Goal: Information Seeking & Learning: Learn about a topic

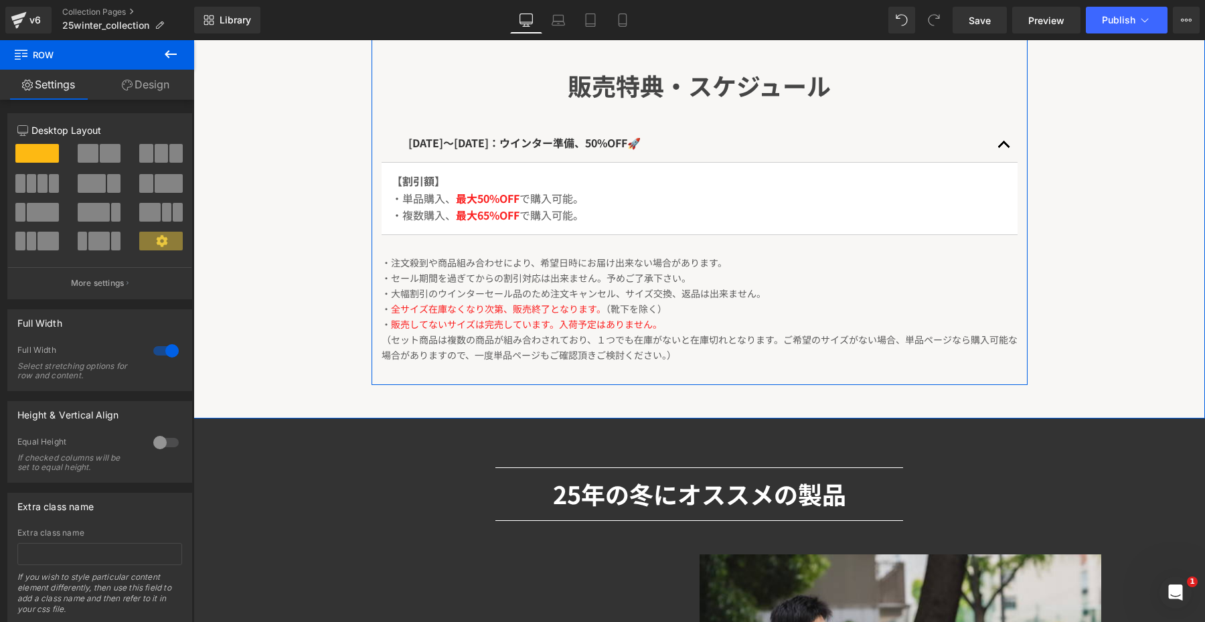
scroll to position [687, 0]
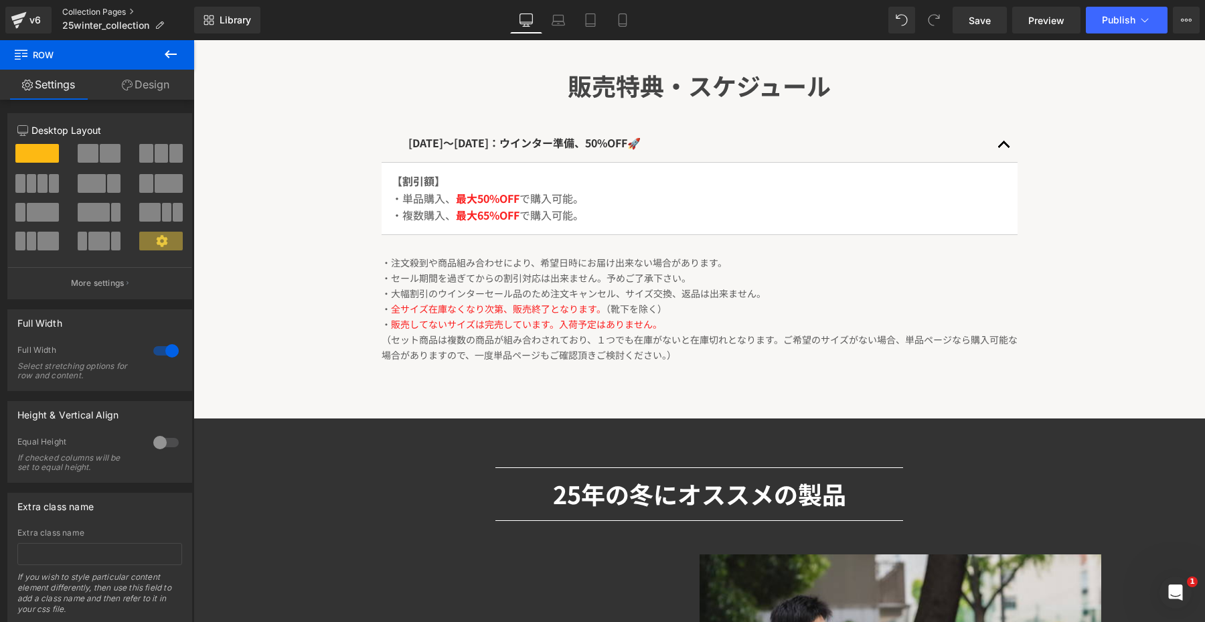
click at [91, 7] on link "Collection Pages" at bounding box center [128, 12] width 132 height 11
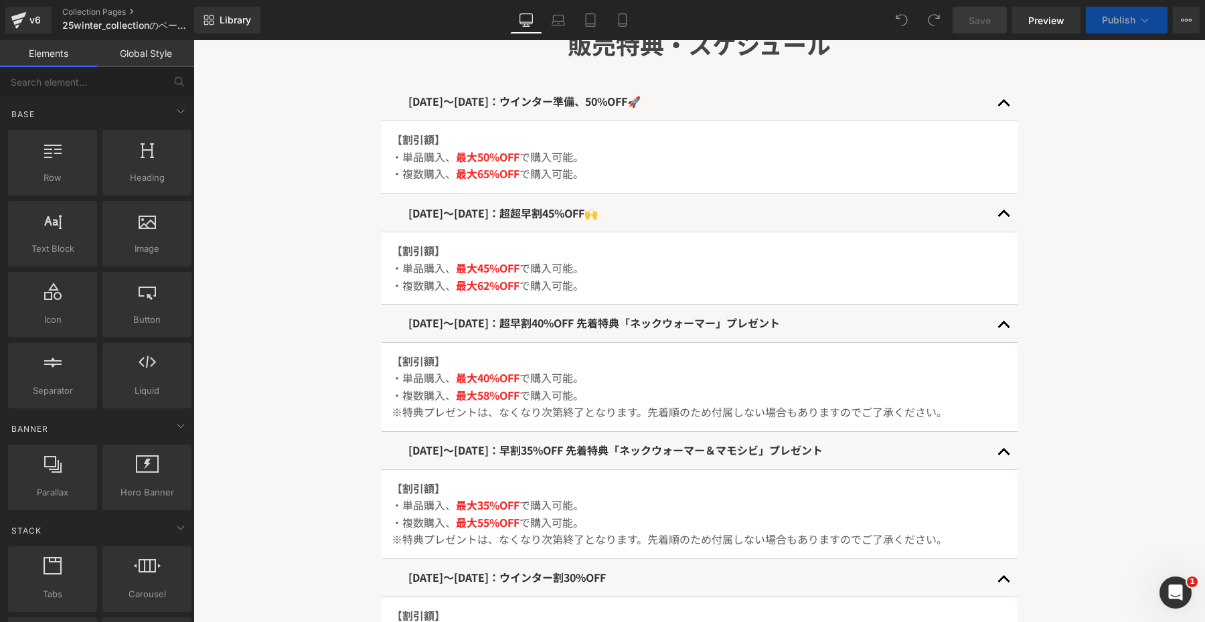
scroll to position [730, 0]
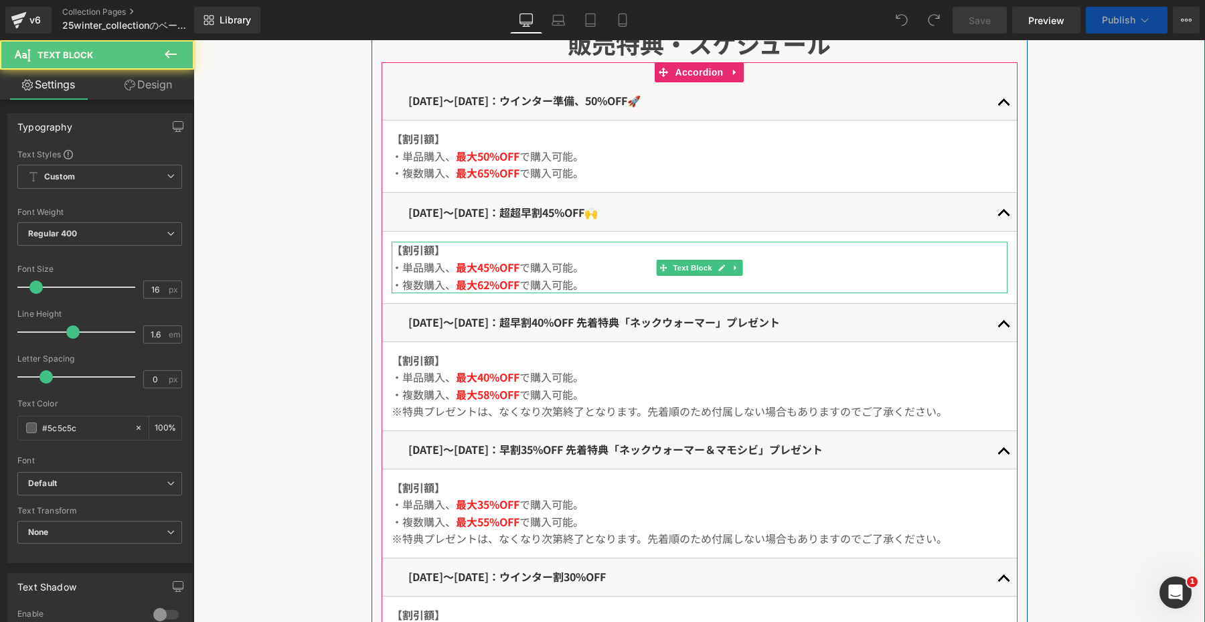
click at [512, 273] on p "・単品購入、 最大45%OFF で購入可能。" at bounding box center [700, 267] width 616 height 17
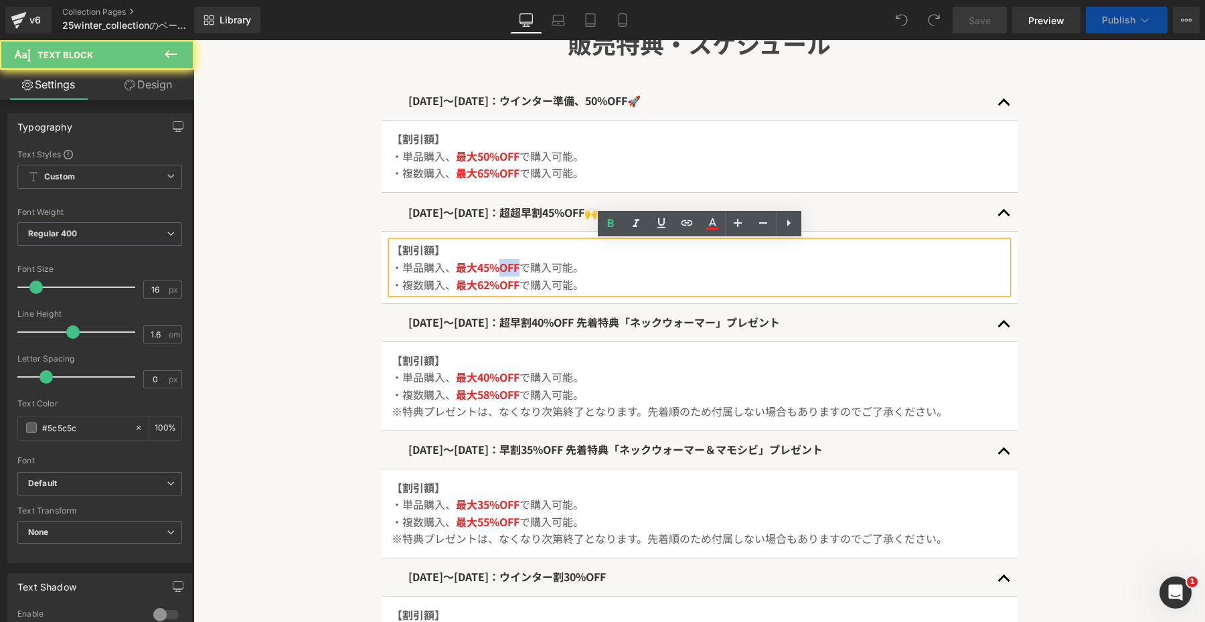
click at [512, 273] on p "・単品購入、 最大45%OFF で購入可能。" at bounding box center [700, 267] width 616 height 17
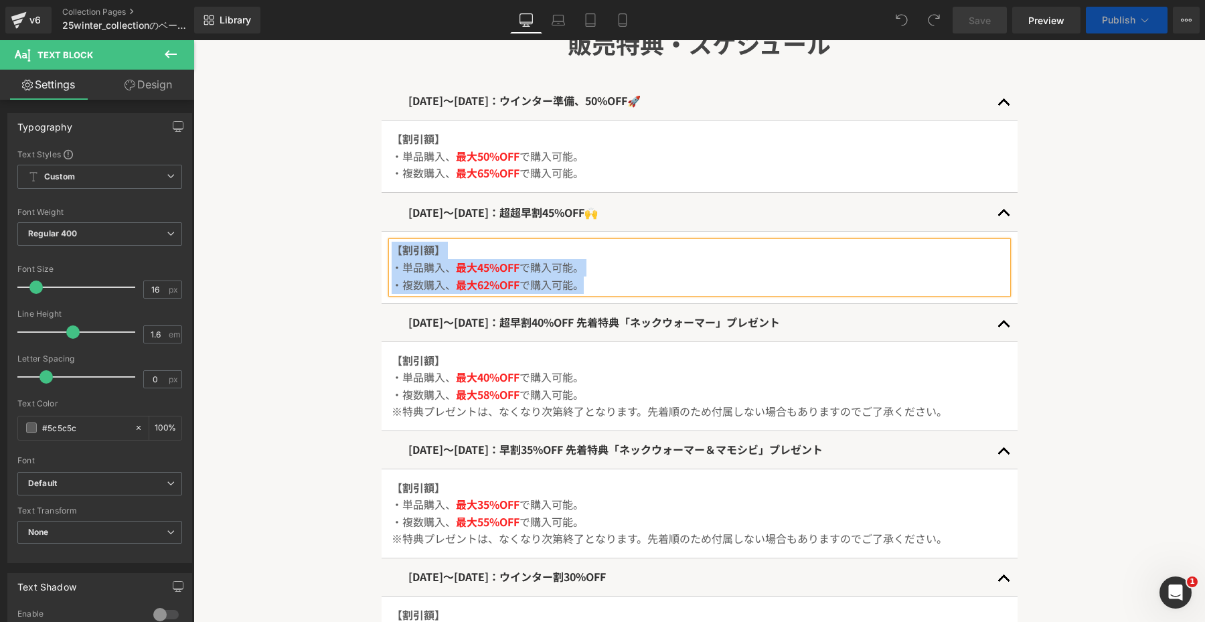
copy div "【割引額】 ・単品購入、 最大45%OFF で購入可能。 ・複数購入、 最大62%OFF で購入可能。"
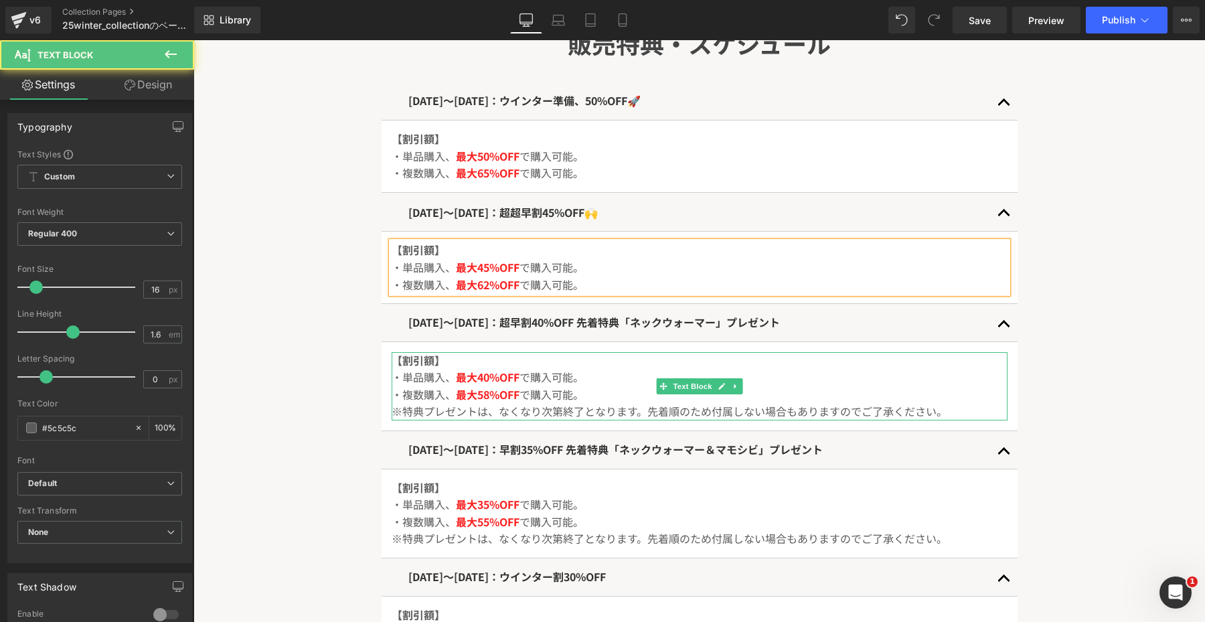
click at [472, 389] on span "最大58%OFF" at bounding box center [488, 394] width 64 height 16
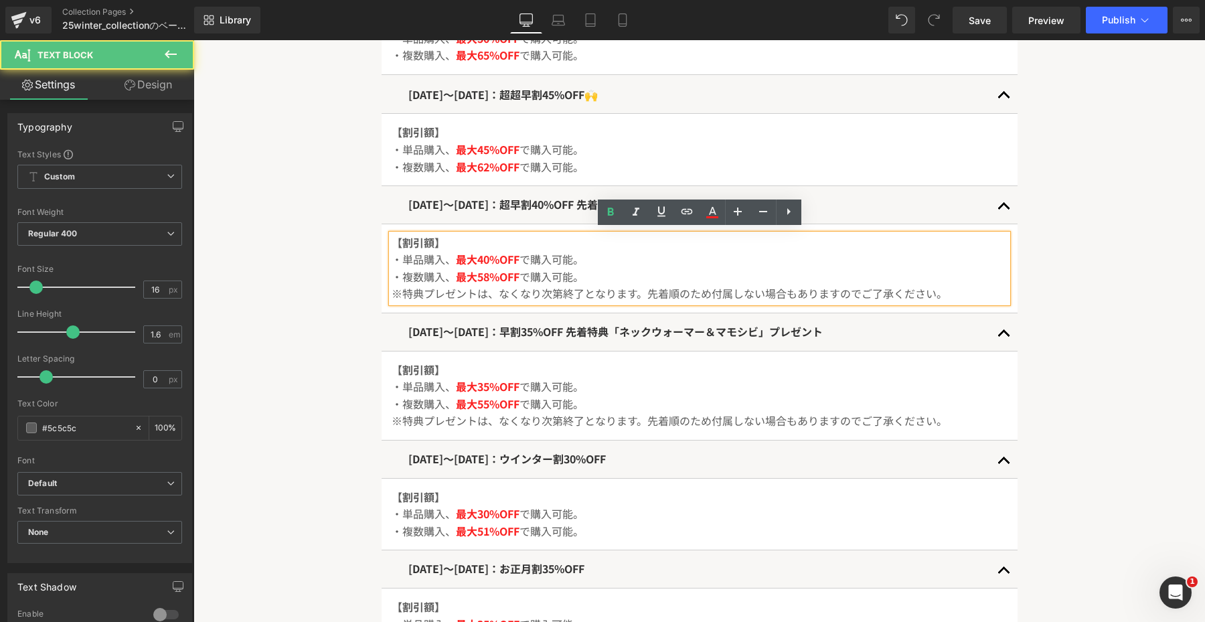
scroll to position [851, 0]
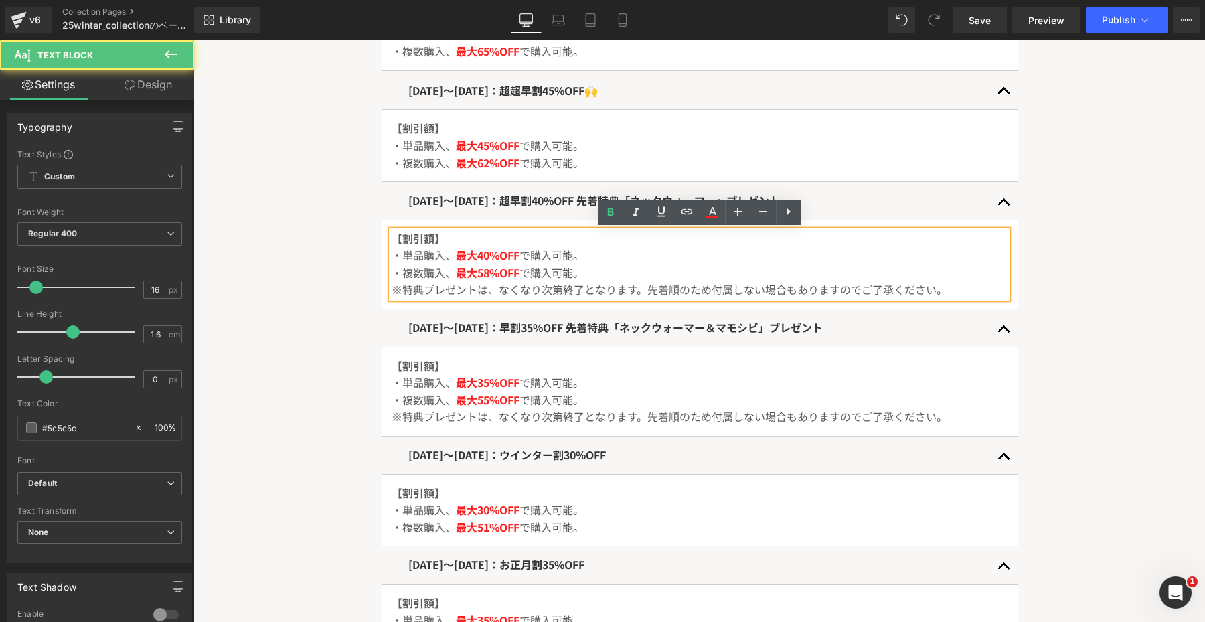
click at [472, 389] on p "・単品購入、 最大35%OFF で購入可能。" at bounding box center [700, 382] width 616 height 17
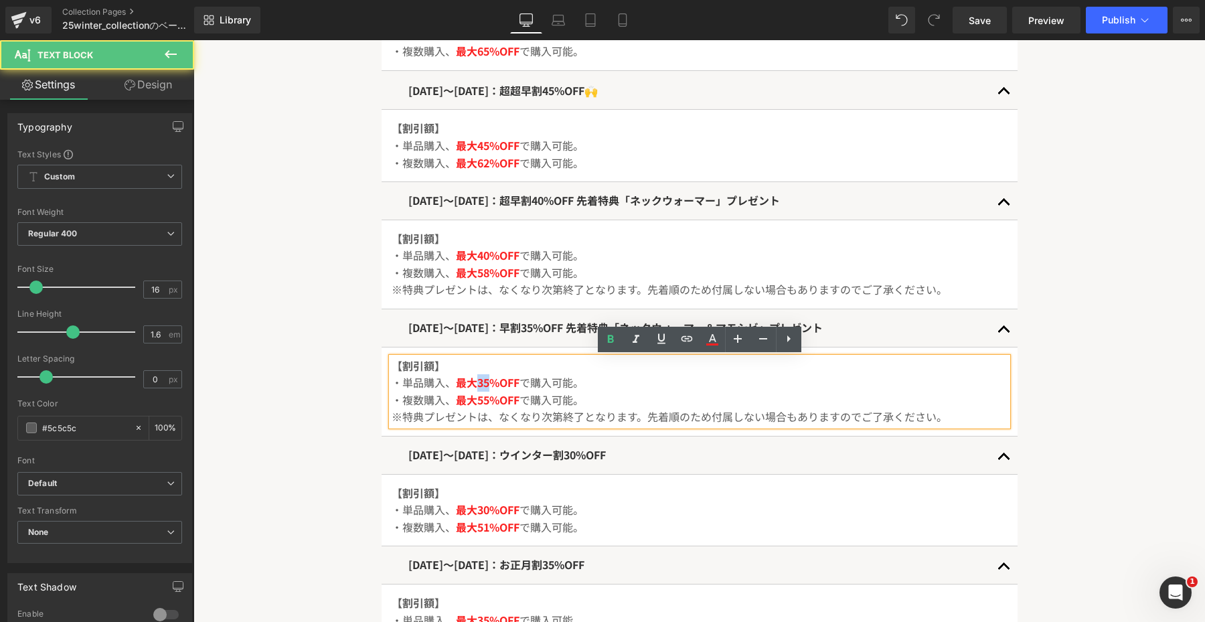
click at [472, 389] on p "・単品購入、 最大35%OFF で購入可能。" at bounding box center [700, 382] width 616 height 17
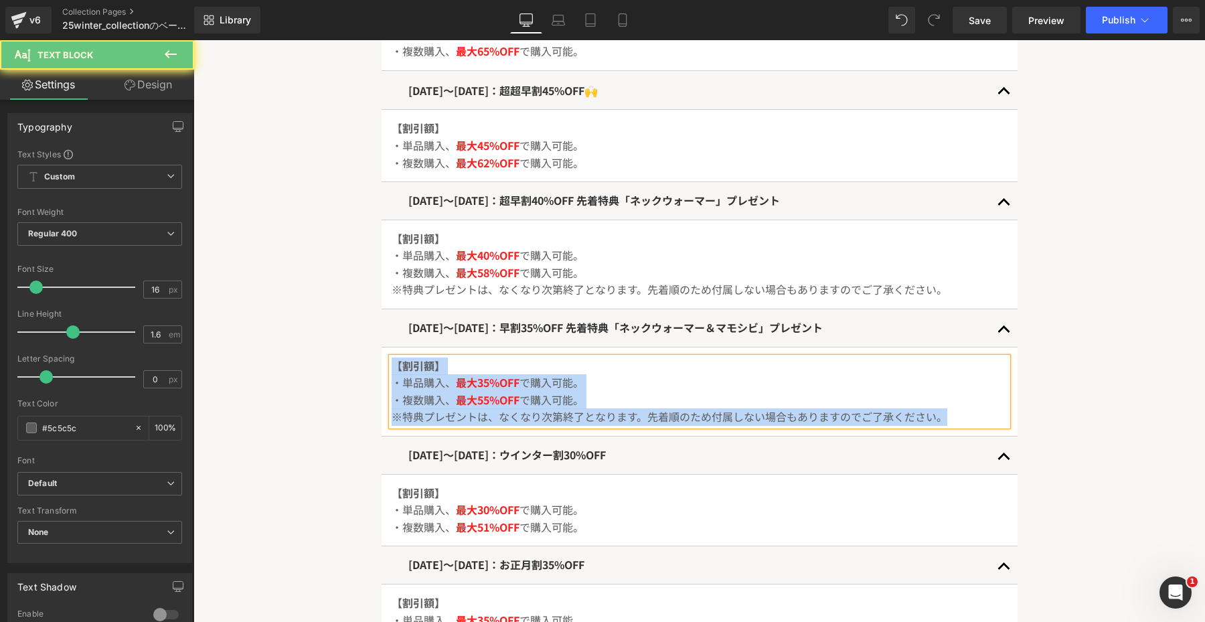
copy div "【割引額】 ・単品購入、 最大35%OFF で購入可能。 ・複数購入、 最大55%OFF で購入可能。 ※特典プレゼントは、なくなり次第終了となります。先着順…"
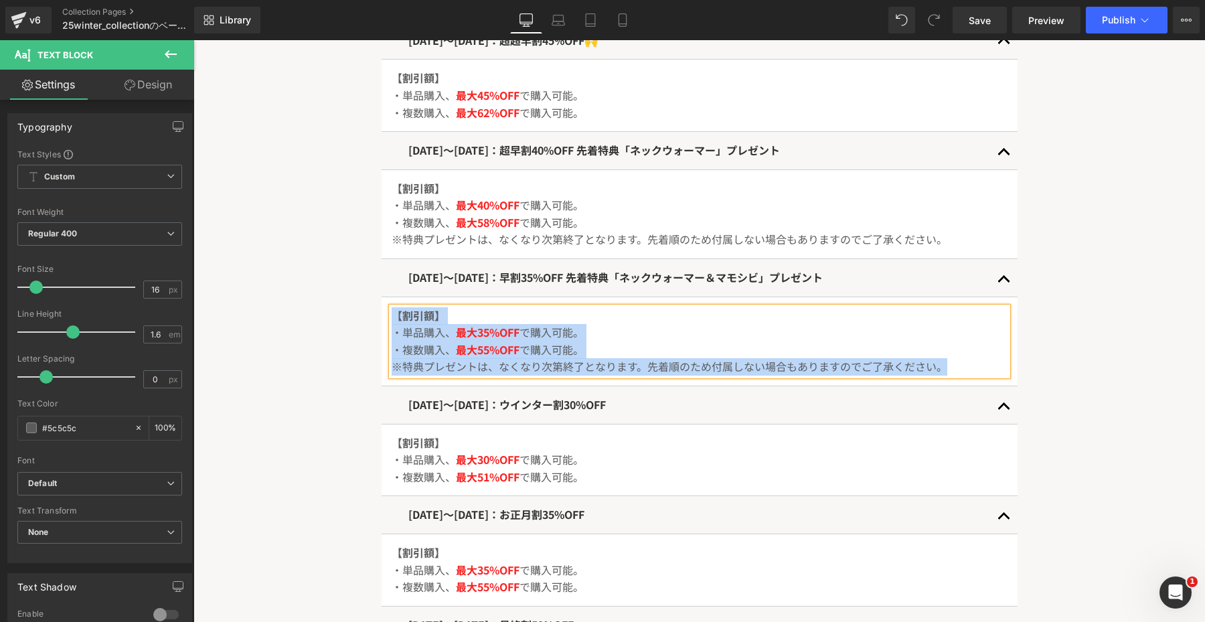
scroll to position [954, 0]
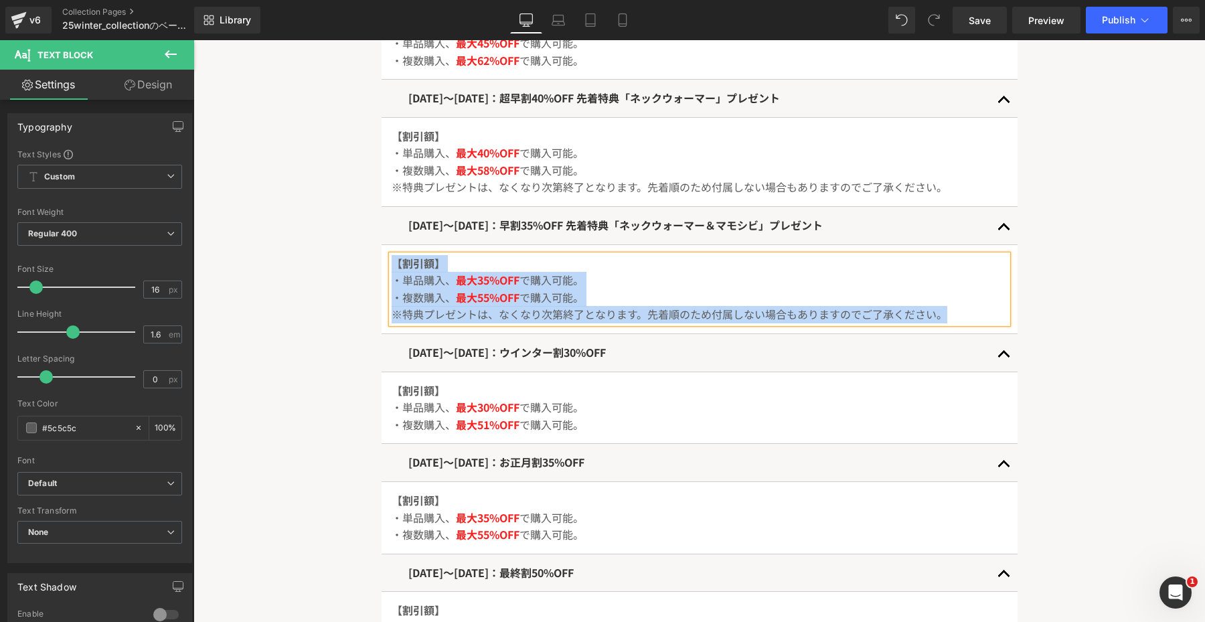
click at [550, 408] on p "・単品購入、 最大30%OFF で購入可能。" at bounding box center [700, 407] width 616 height 17
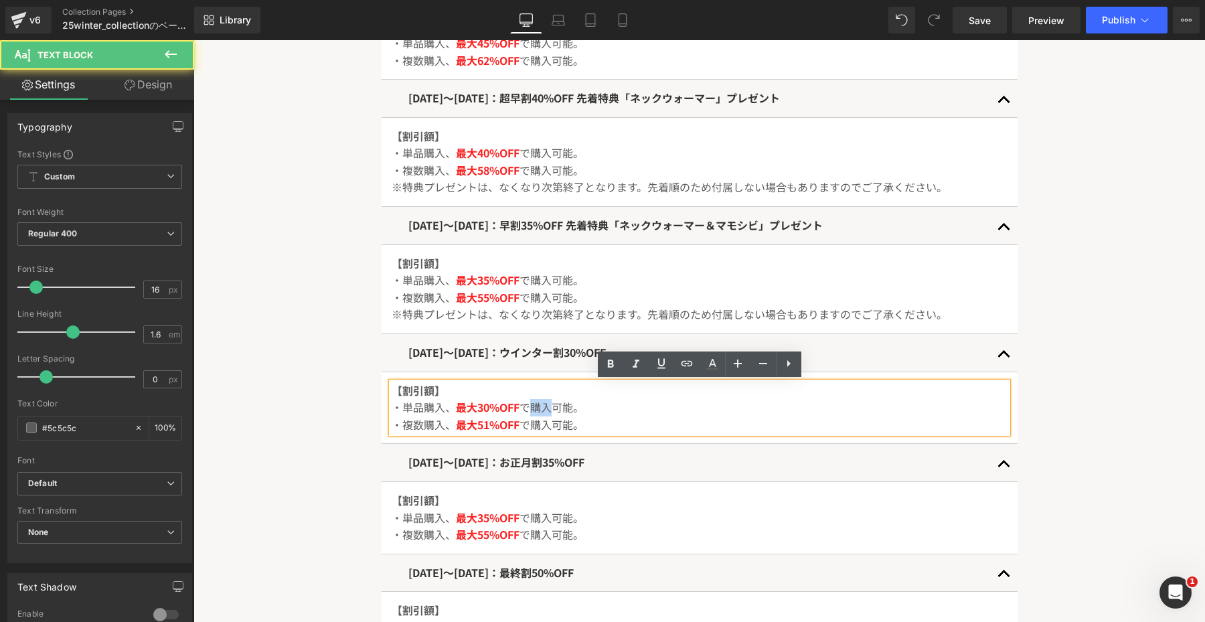
click at [550, 408] on p "・単品購入、 最大30%OFF で購入可能。" at bounding box center [700, 407] width 616 height 17
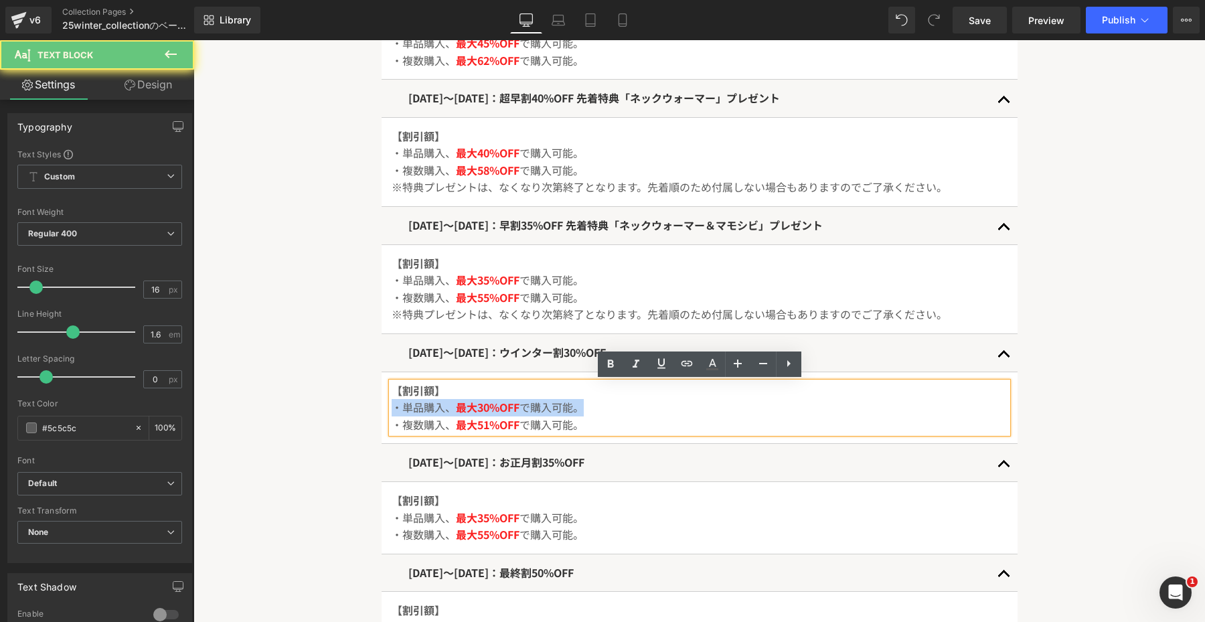
click at [550, 408] on p "・単品購入、 最大30%OFF で購入可能。" at bounding box center [700, 407] width 616 height 17
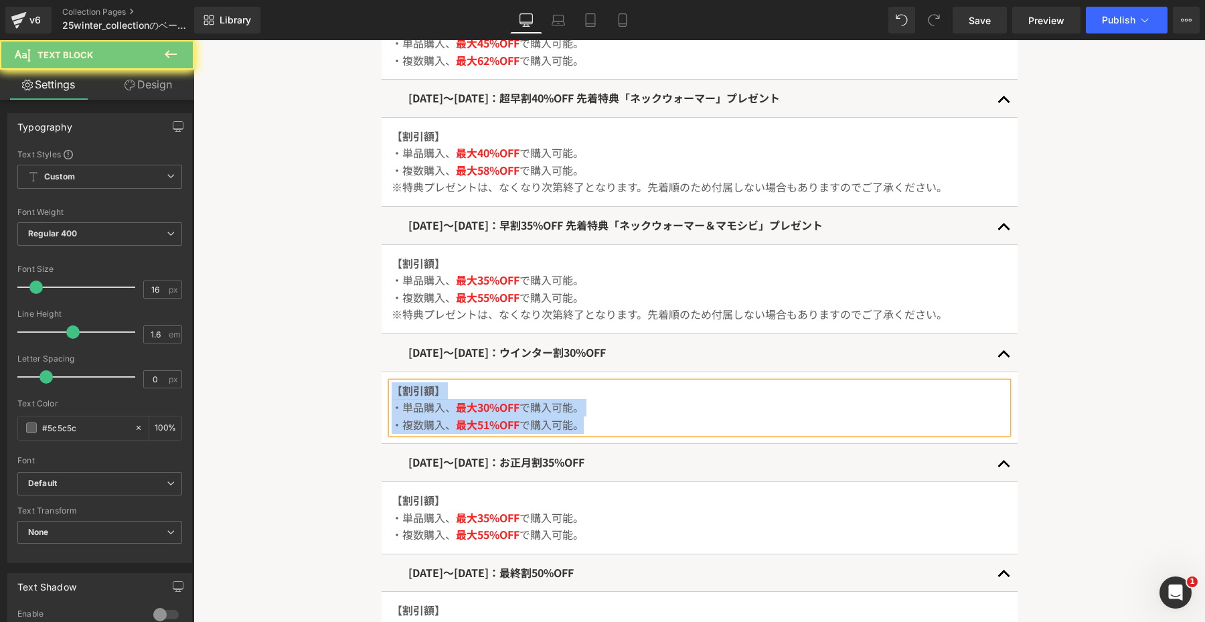
copy div "【割引額】 ・単品購入、 最大30%OFF で購入可能。 ・複数購入、 最大51%OFF で購入可能。"
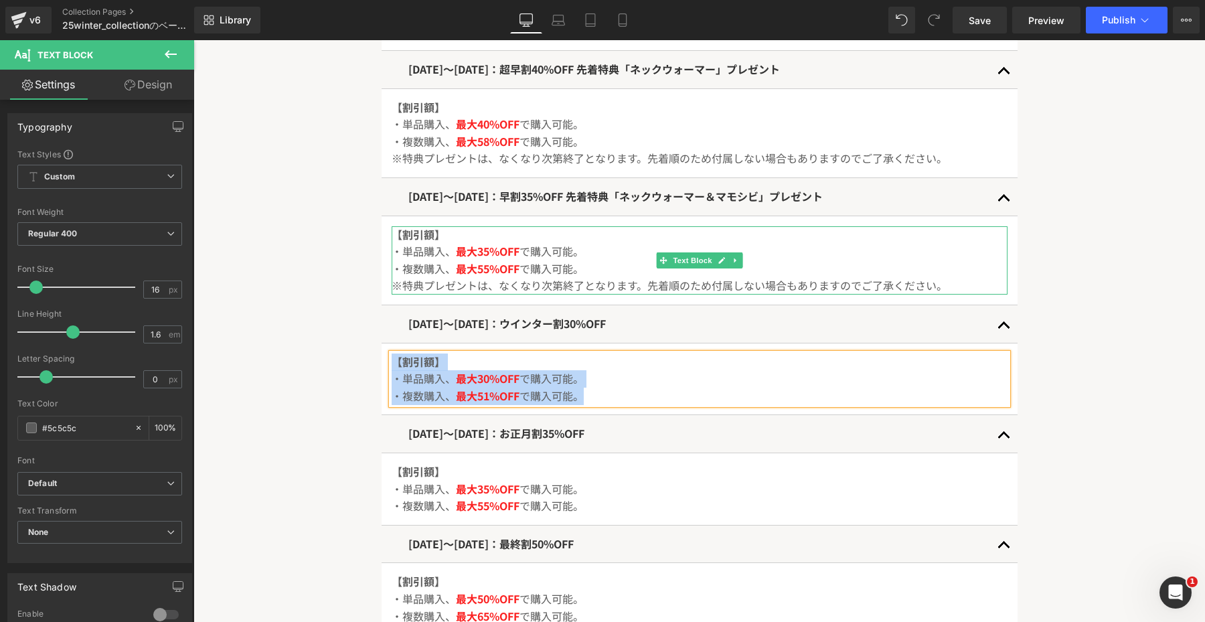
scroll to position [1005, 0]
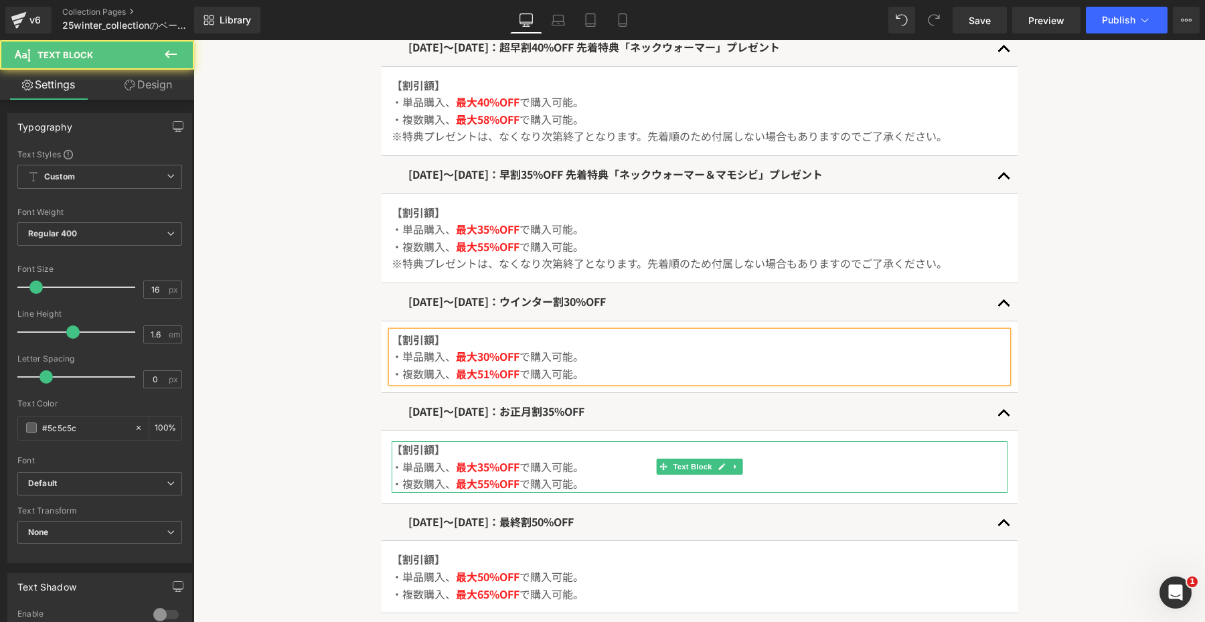
click at [498, 448] on p "【割引額】" at bounding box center [700, 449] width 616 height 17
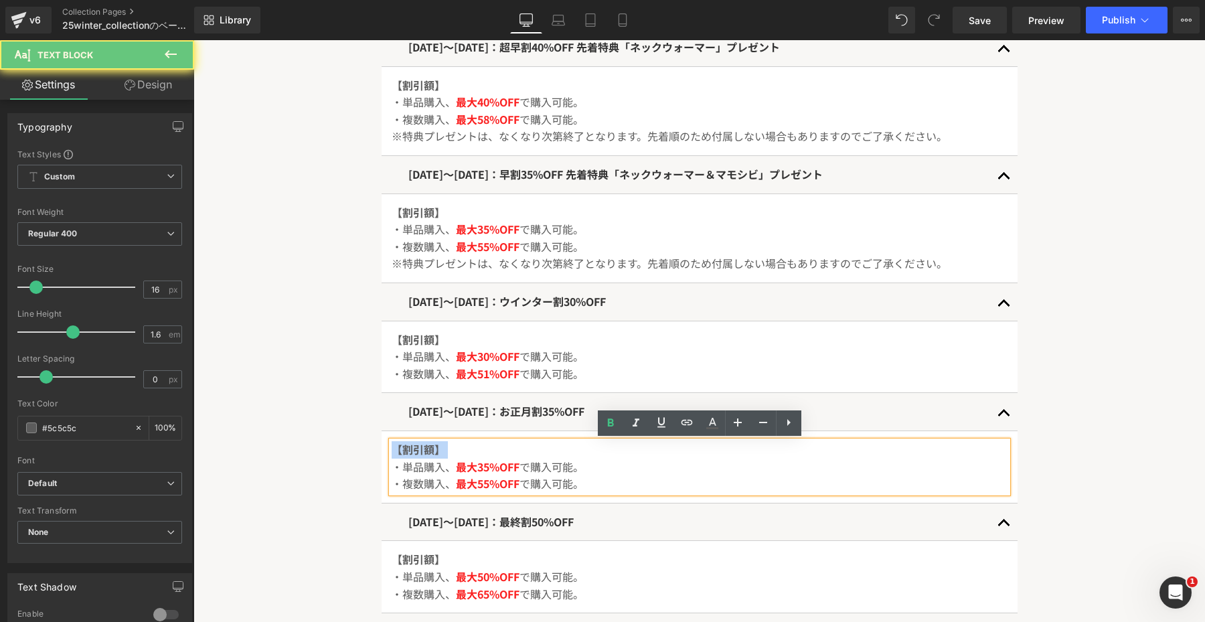
click at [498, 448] on p "【割引額】" at bounding box center [700, 449] width 616 height 17
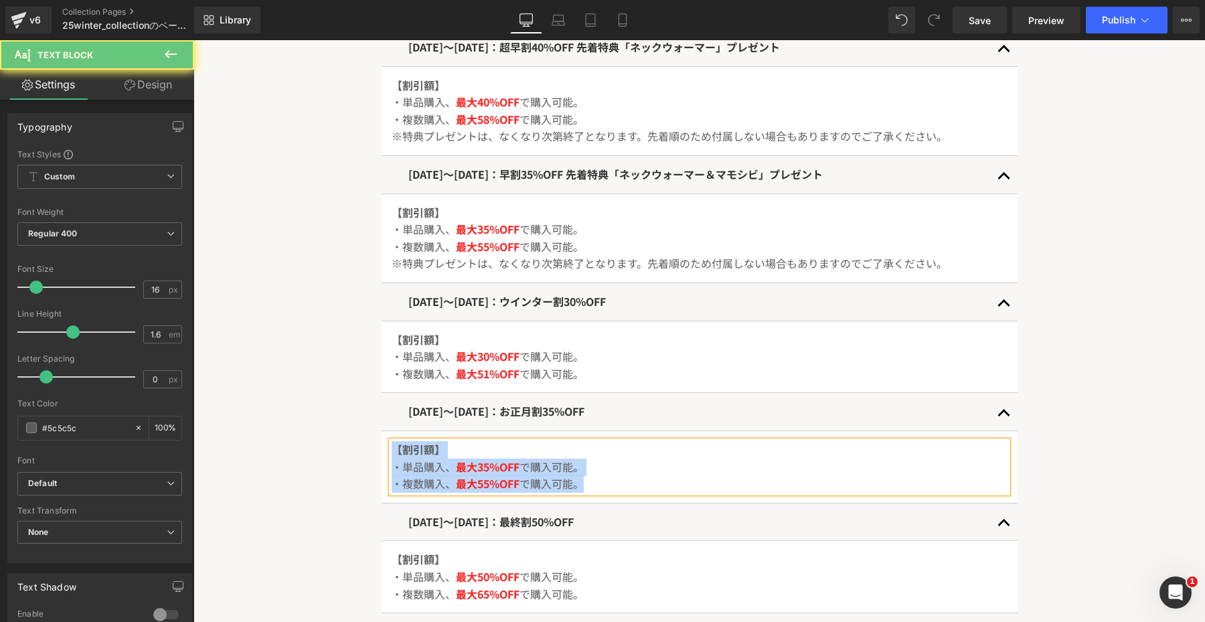
copy div "【割引額】 ・単品購入、 最大35%OFF で購入可能。 ・複数購入、 最大55%OFF で購入可能。"
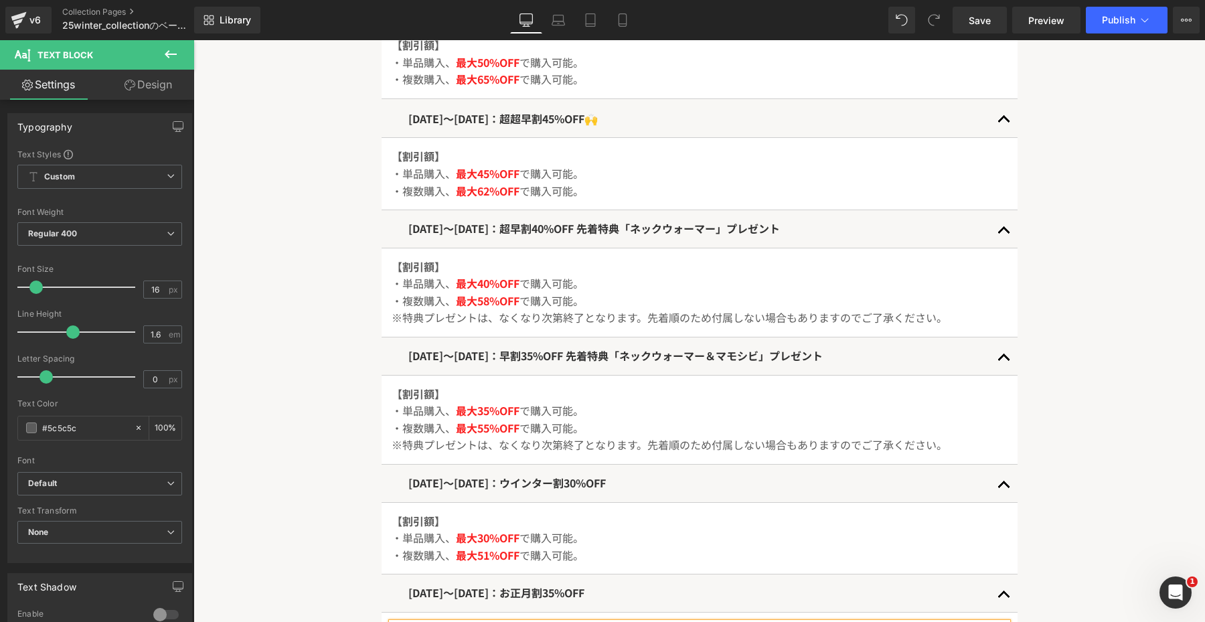
scroll to position [827, 0]
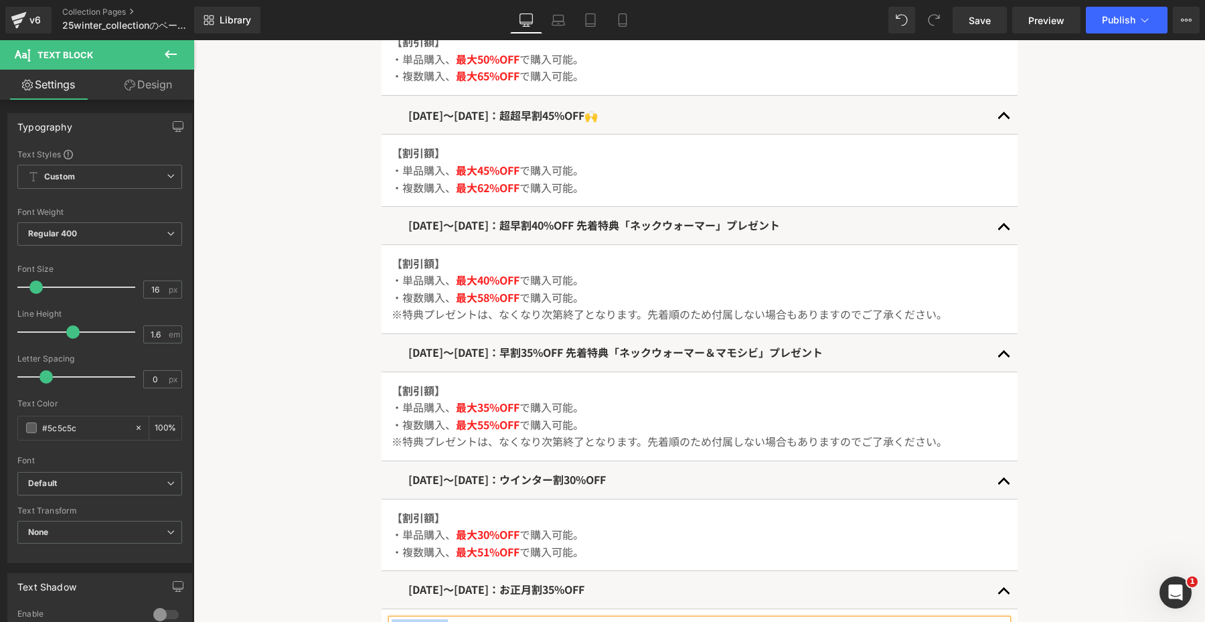
click at [659, 344] on div "2025年11月01日〜11月30日：早割35%OFF 先着特典「ネックウォーマー＆マモシビ」プレゼント Text Block" at bounding box center [700, 353] width 636 height 38
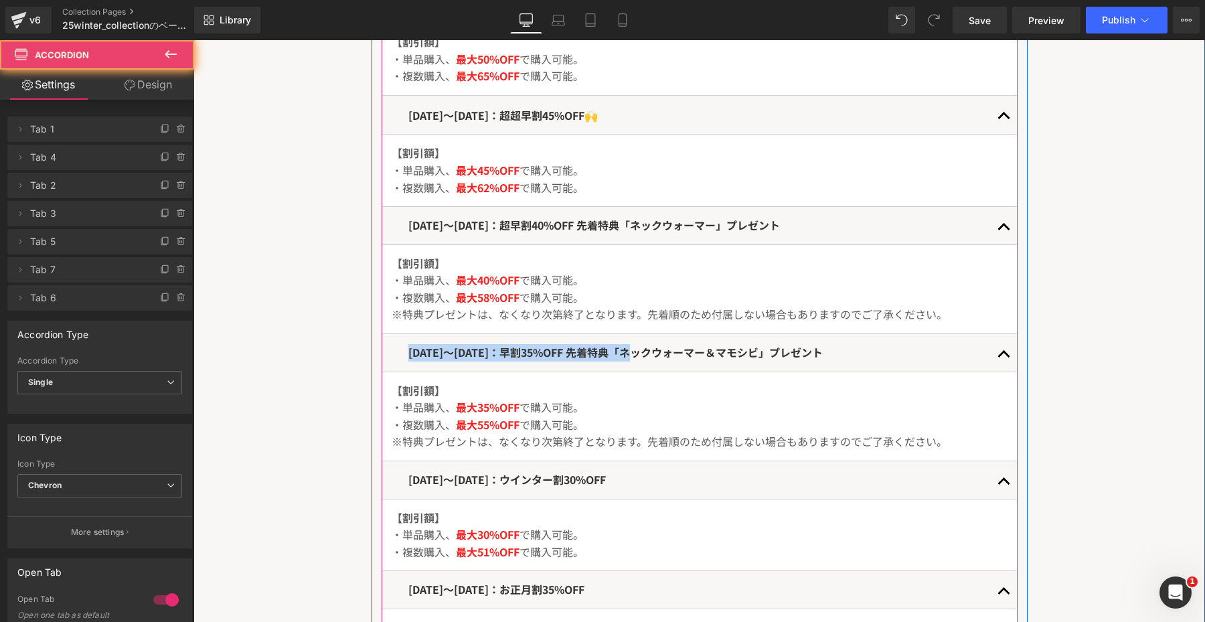
click at [659, 340] on div "2025年11月01日〜11月30日：早割35%OFF 先着特典「ネックウォーマー＆マモシビ」プレゼント Text Block" at bounding box center [700, 353] width 636 height 38
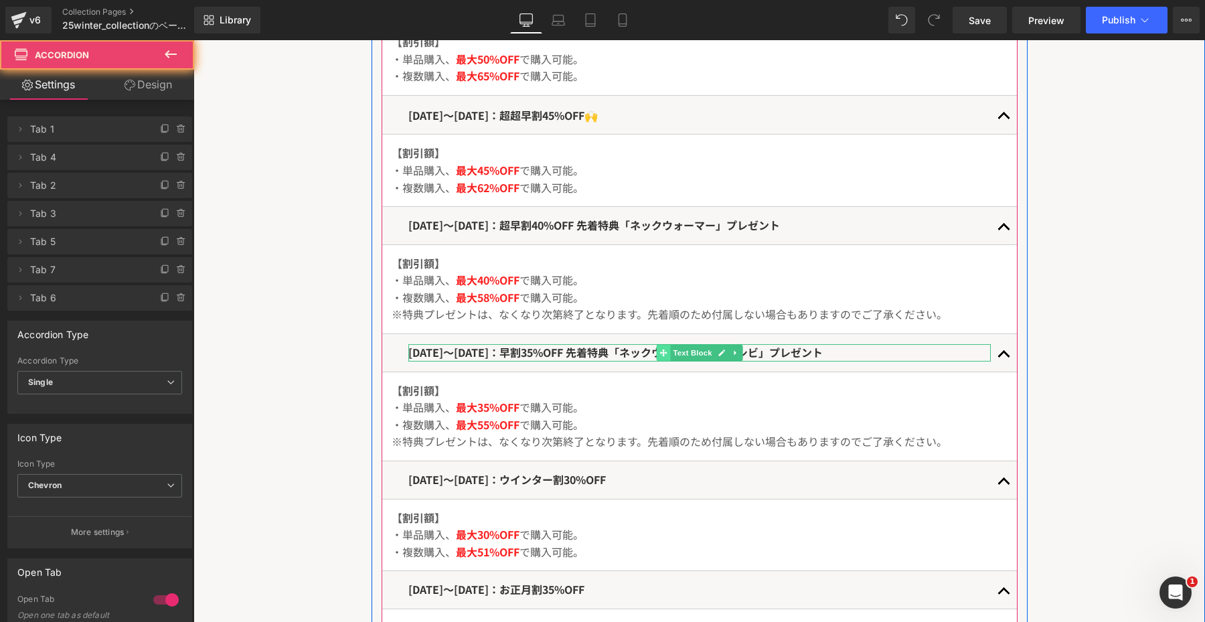
click at [659, 352] on span at bounding box center [663, 353] width 14 height 16
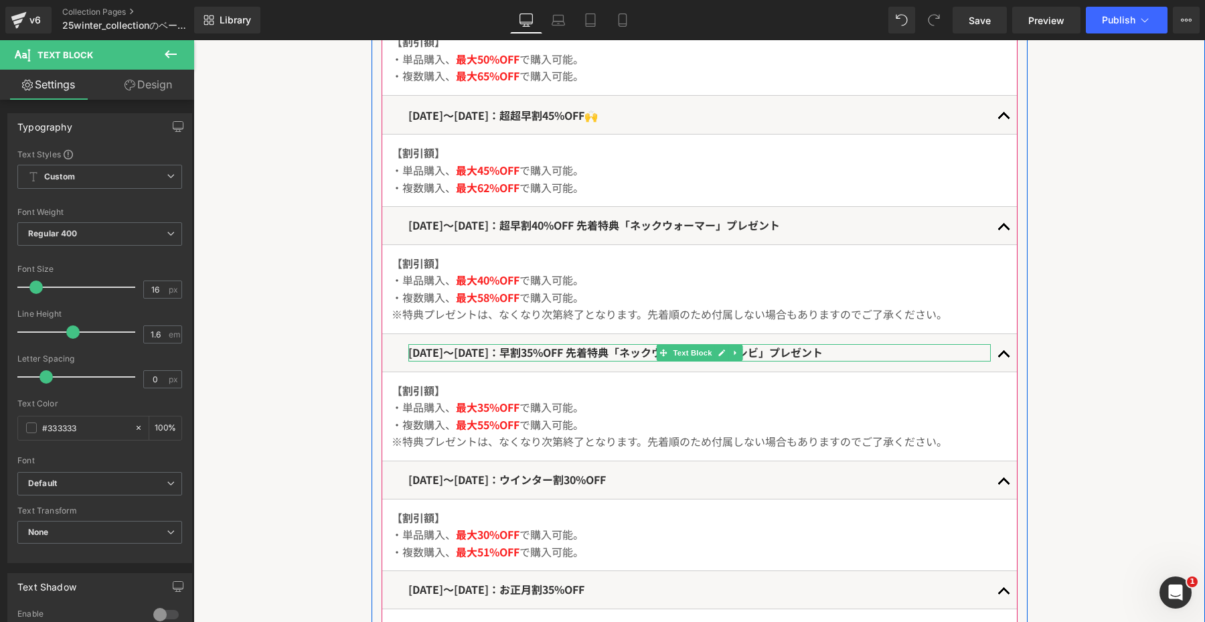
click at [649, 356] on span "2025年11月01日〜11月30日：早割35%OFF 先着特典「ネックウォーマー＆マモシビ」プレゼント" at bounding box center [615, 352] width 414 height 16
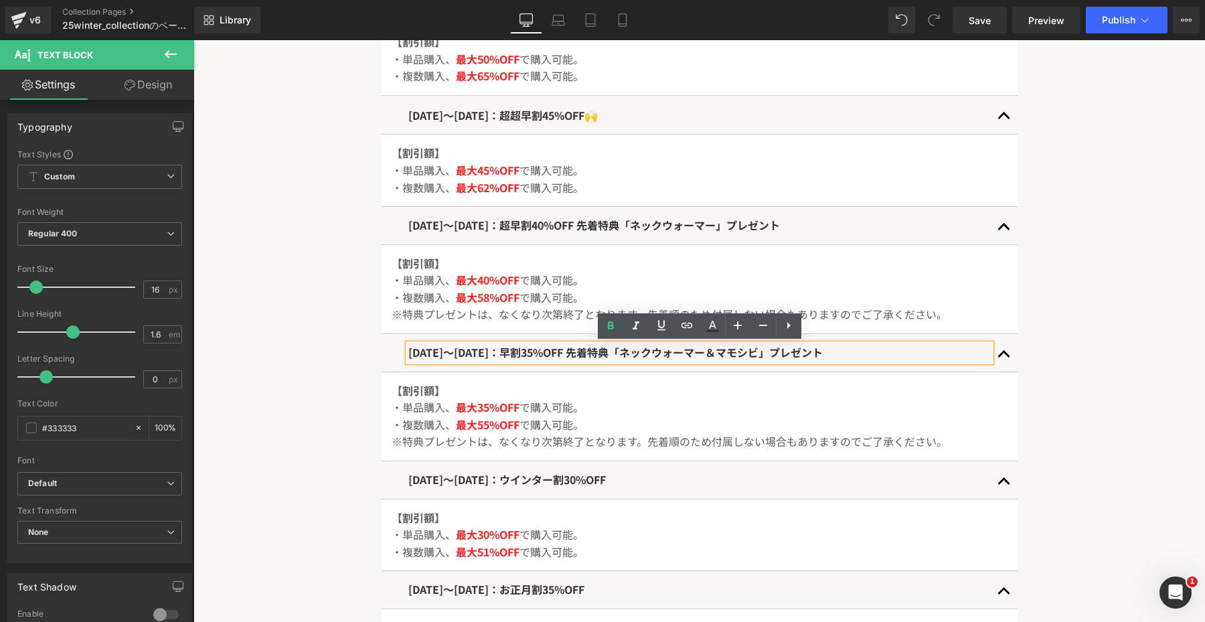
drag, startPoint x: 651, startPoint y: 353, endPoint x: 920, endPoint y: 355, distance: 269.1
click at [920, 355] on p "2025年11月01日〜11月30日：早割35%OFF 先着特典「ネックウォーマー＆マモシビ」プレゼント" at bounding box center [699, 352] width 582 height 17
copy span "先着特典「ネックウォーマー＆マモシビ」プレゼント"
click at [704, 488] on div "2025年12月1日〜12月31日：ウインター割30%OFF Text Block" at bounding box center [700, 480] width 636 height 38
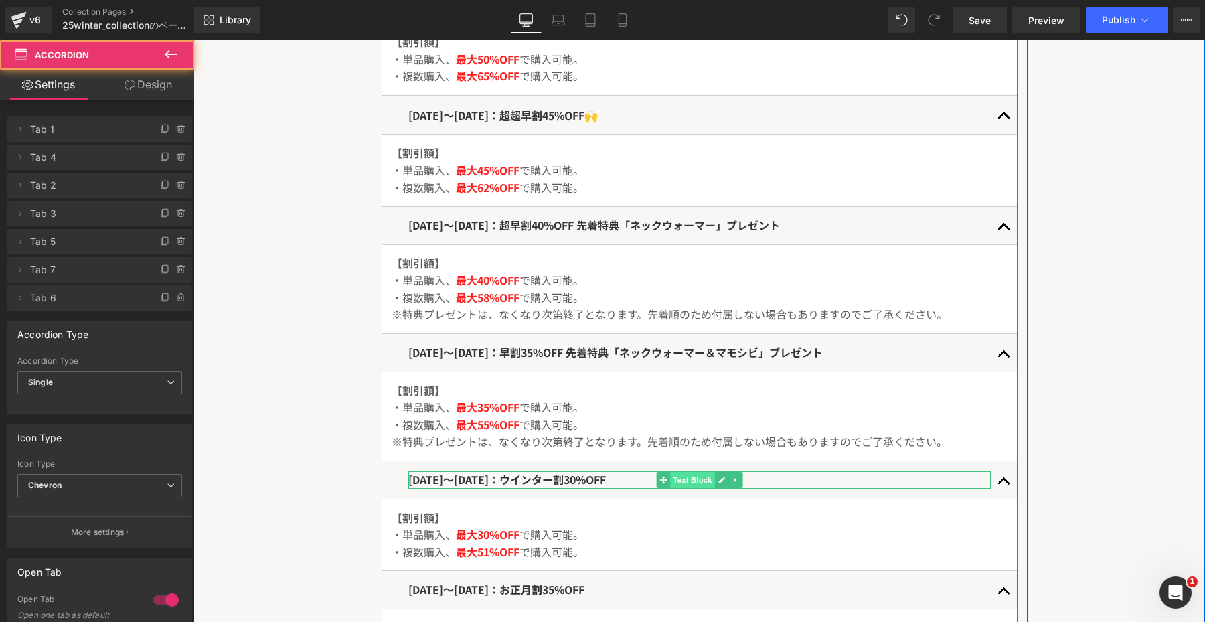
click at [704, 483] on span "Text Block" at bounding box center [692, 480] width 44 height 16
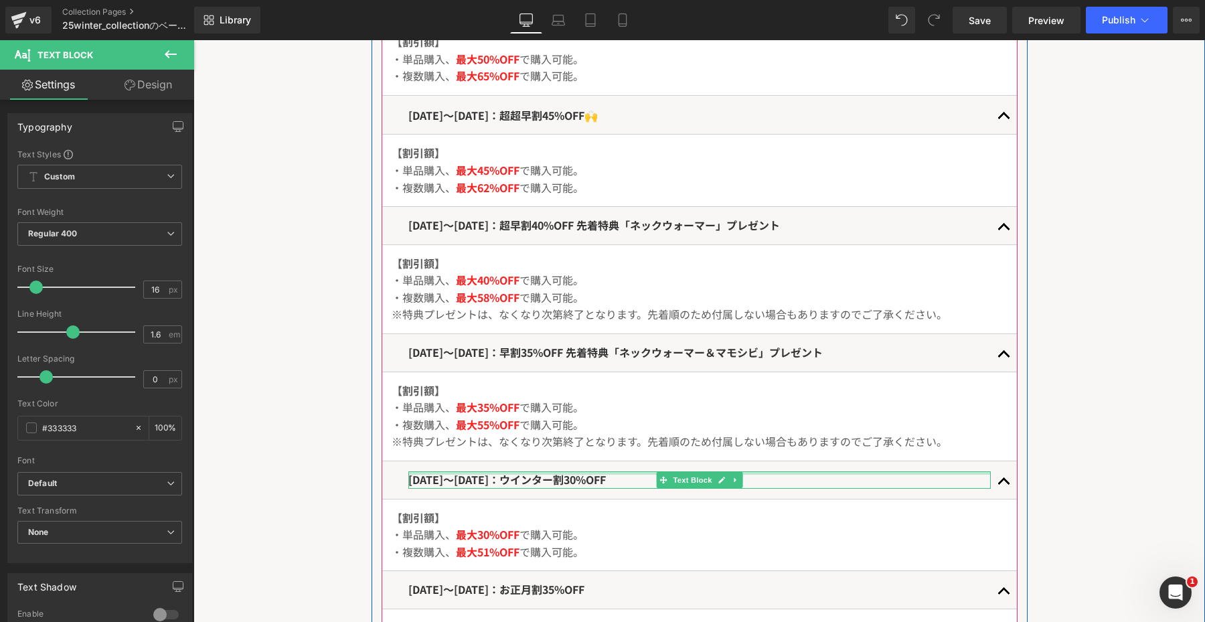
click at [784, 472] on div at bounding box center [699, 472] width 582 height 3
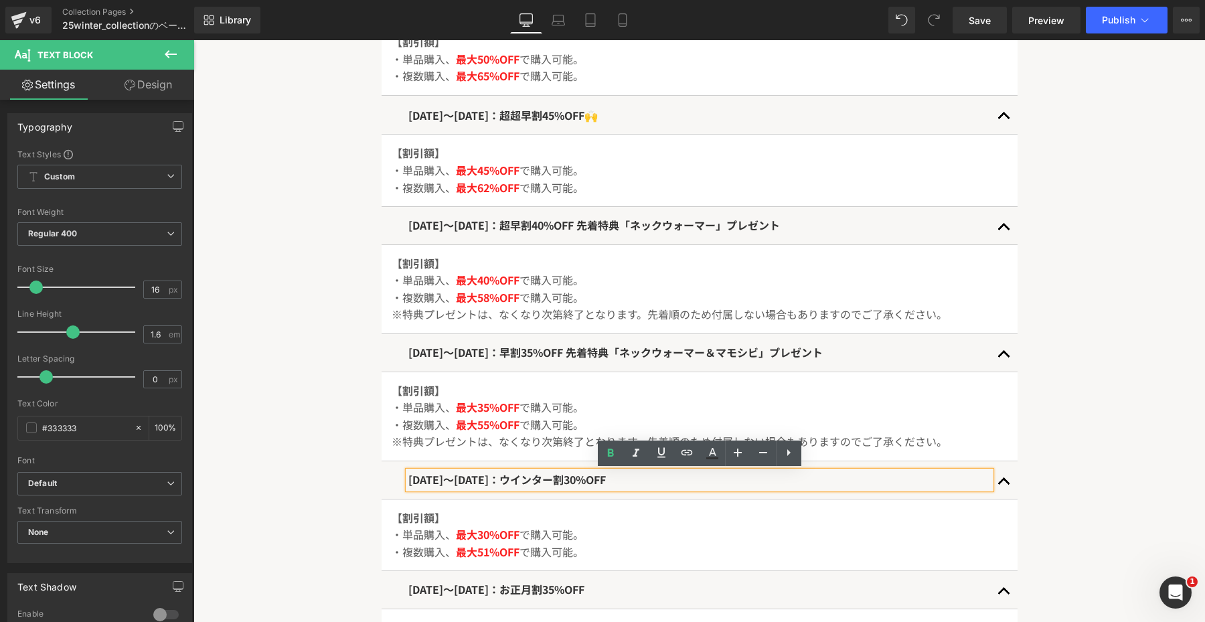
click at [777, 481] on p "2025年12月1日〜12月31日：ウインター割30%OFF" at bounding box center [699, 479] width 582 height 17
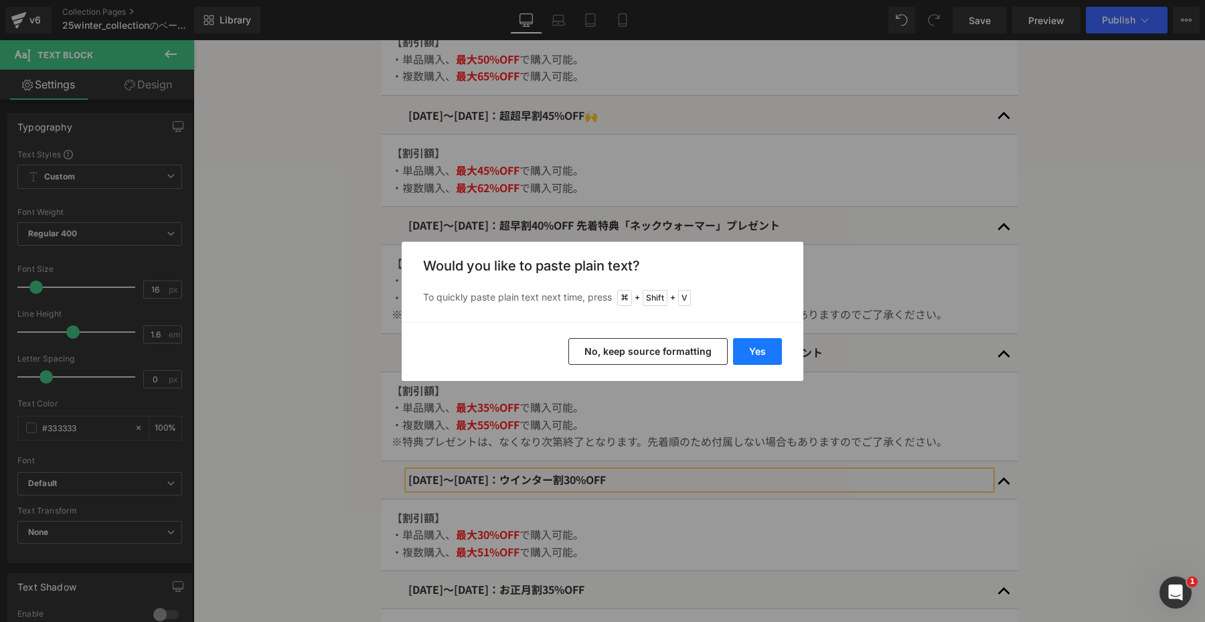
click at [758, 345] on button "Yes" at bounding box center [757, 351] width 49 height 27
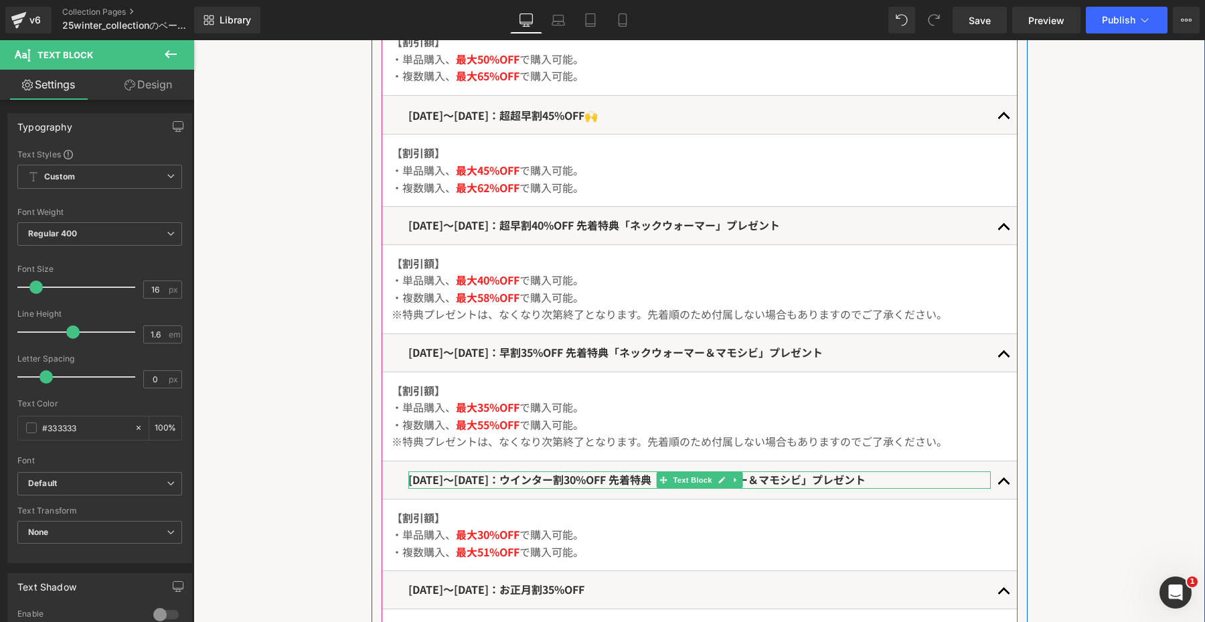
click at [857, 477] on span "2025年12月1日〜12月31日：ウインター割30%OFF 先着特典「ネックウォーマー＆マモシビ」プレゼント" at bounding box center [636, 479] width 457 height 16
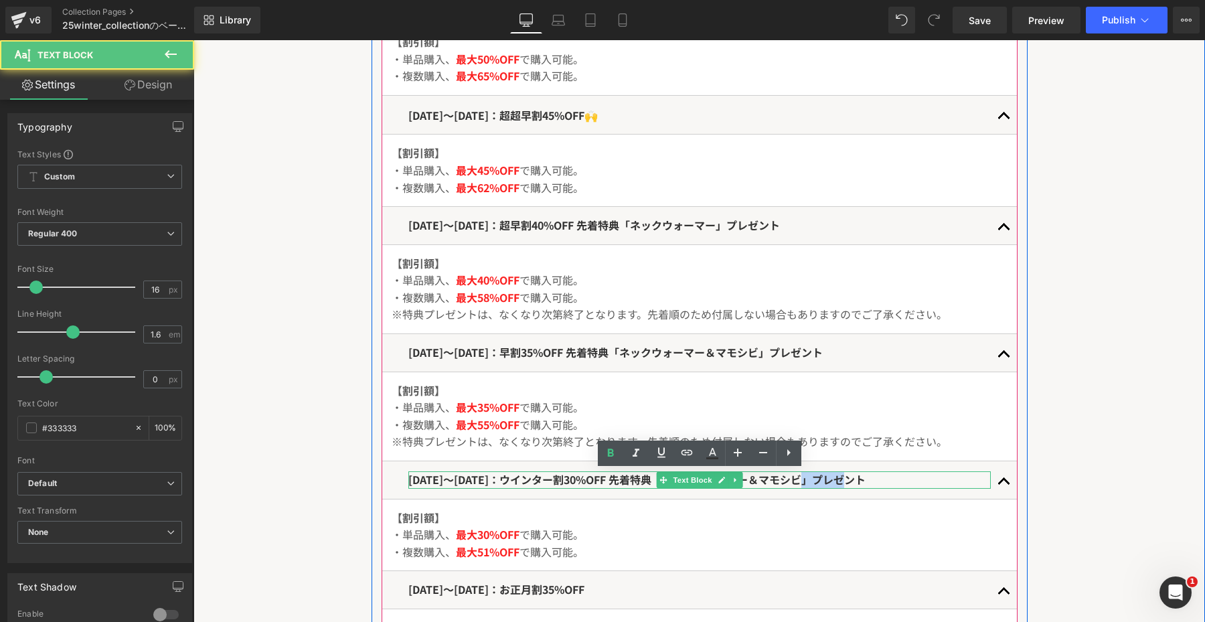
click at [857, 477] on span "2025年12月1日〜12月31日：ウインター割30%OFF 先着特典「ネックウォーマー＆マモシビ」プレゼント" at bounding box center [636, 479] width 457 height 16
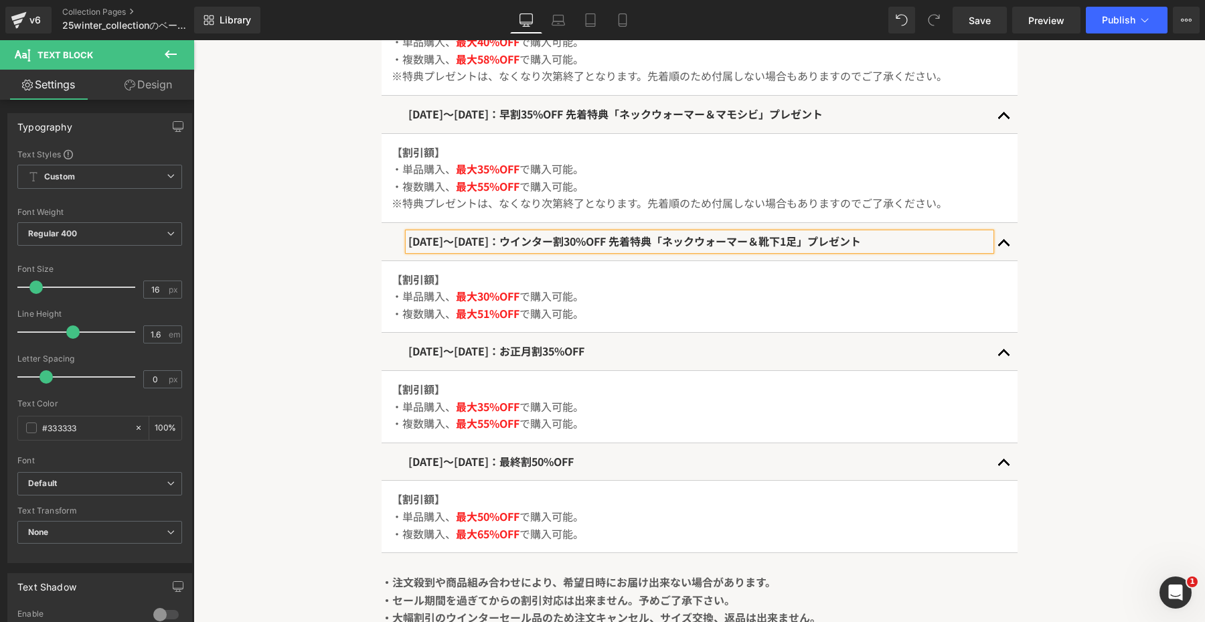
scroll to position [1082, 0]
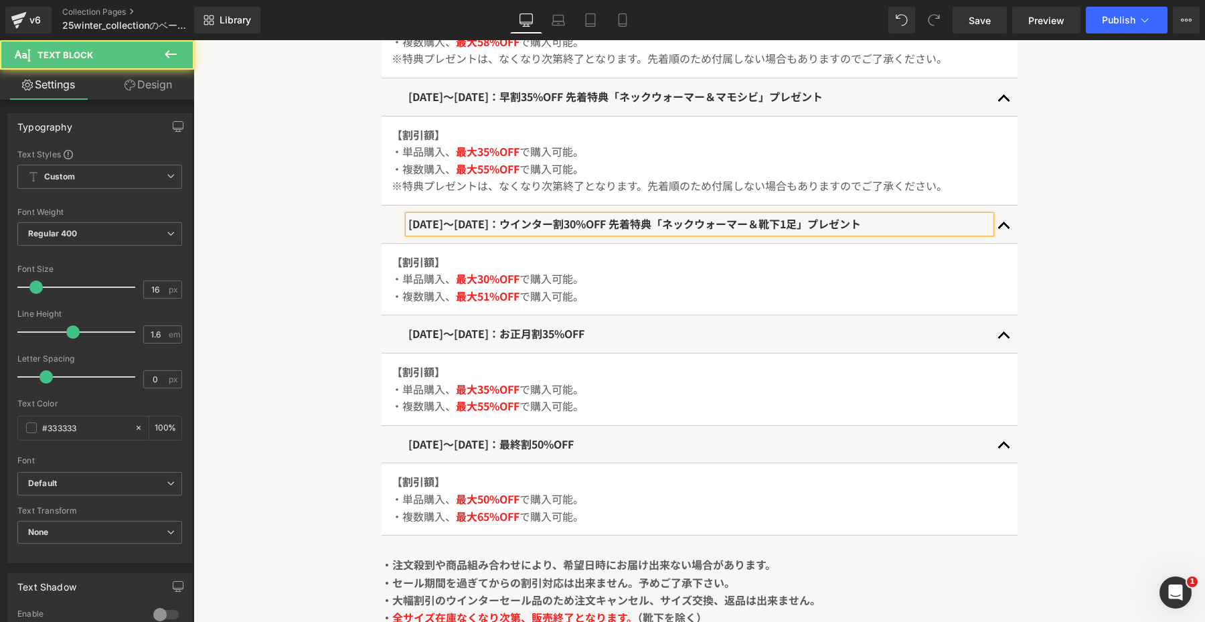
drag, startPoint x: 687, startPoint y: 223, endPoint x: 977, endPoint y: 232, distance: 290.0
click at [977, 232] on p "2025年12月1日〜12月31日：ウインター割30%OFF 先着特典「ネックウォーマー＆靴下1足」プレゼント" at bounding box center [699, 224] width 582 height 17
copy span "先着特典「ネックウォーマー＆靴下1足」プレゼント"
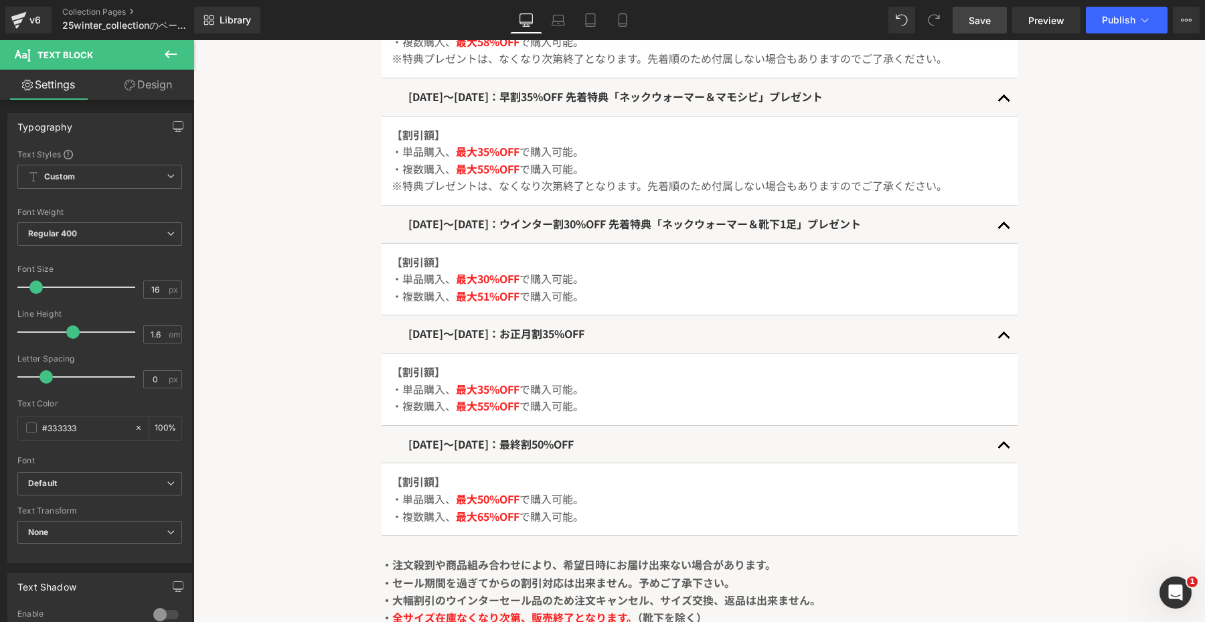
click at [989, 25] on span "Save" at bounding box center [980, 20] width 22 height 14
